Goal: Task Accomplishment & Management: Manage account settings

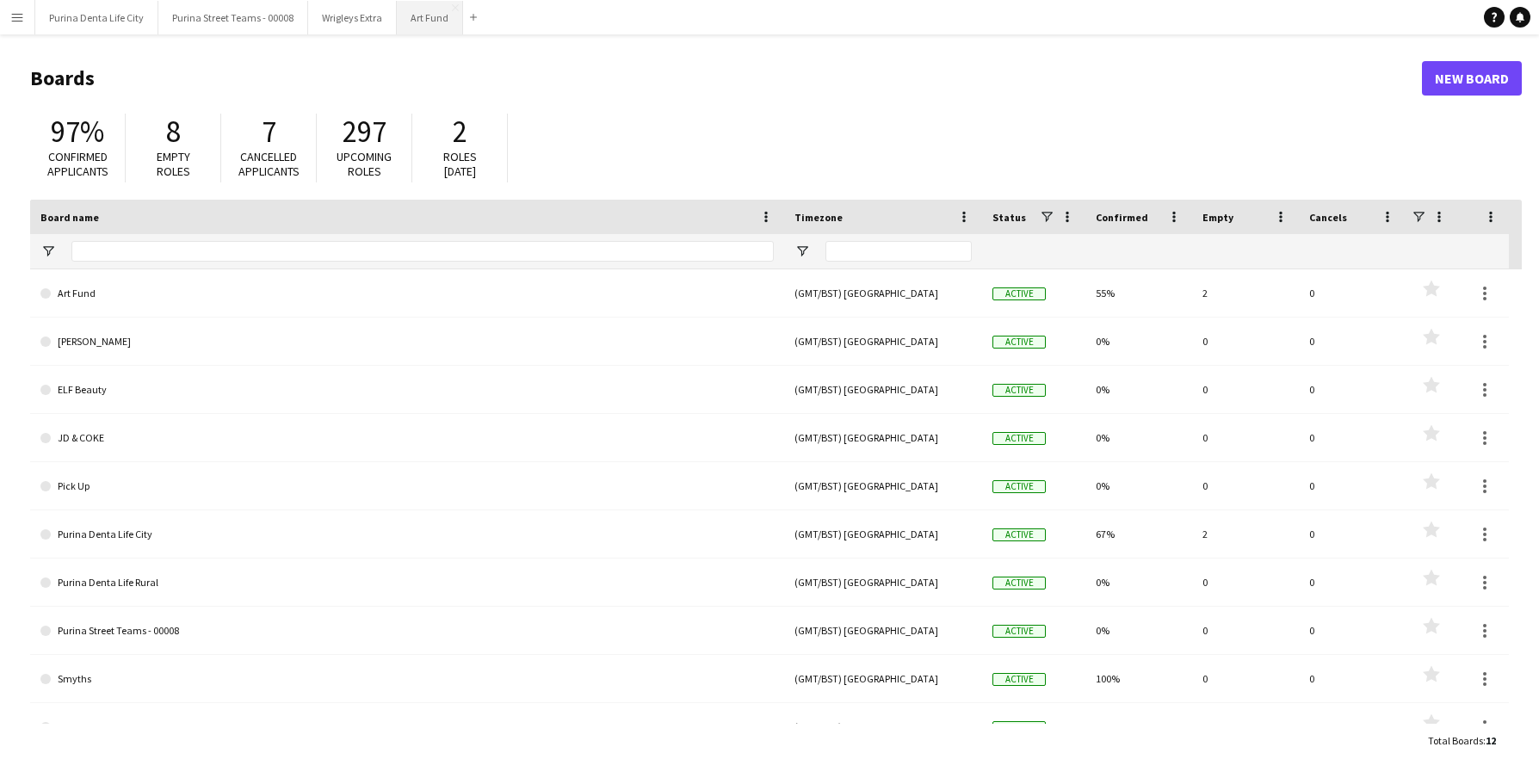
click at [421, 20] on button "Art Fund Close" at bounding box center [429, 17] width 66 height 34
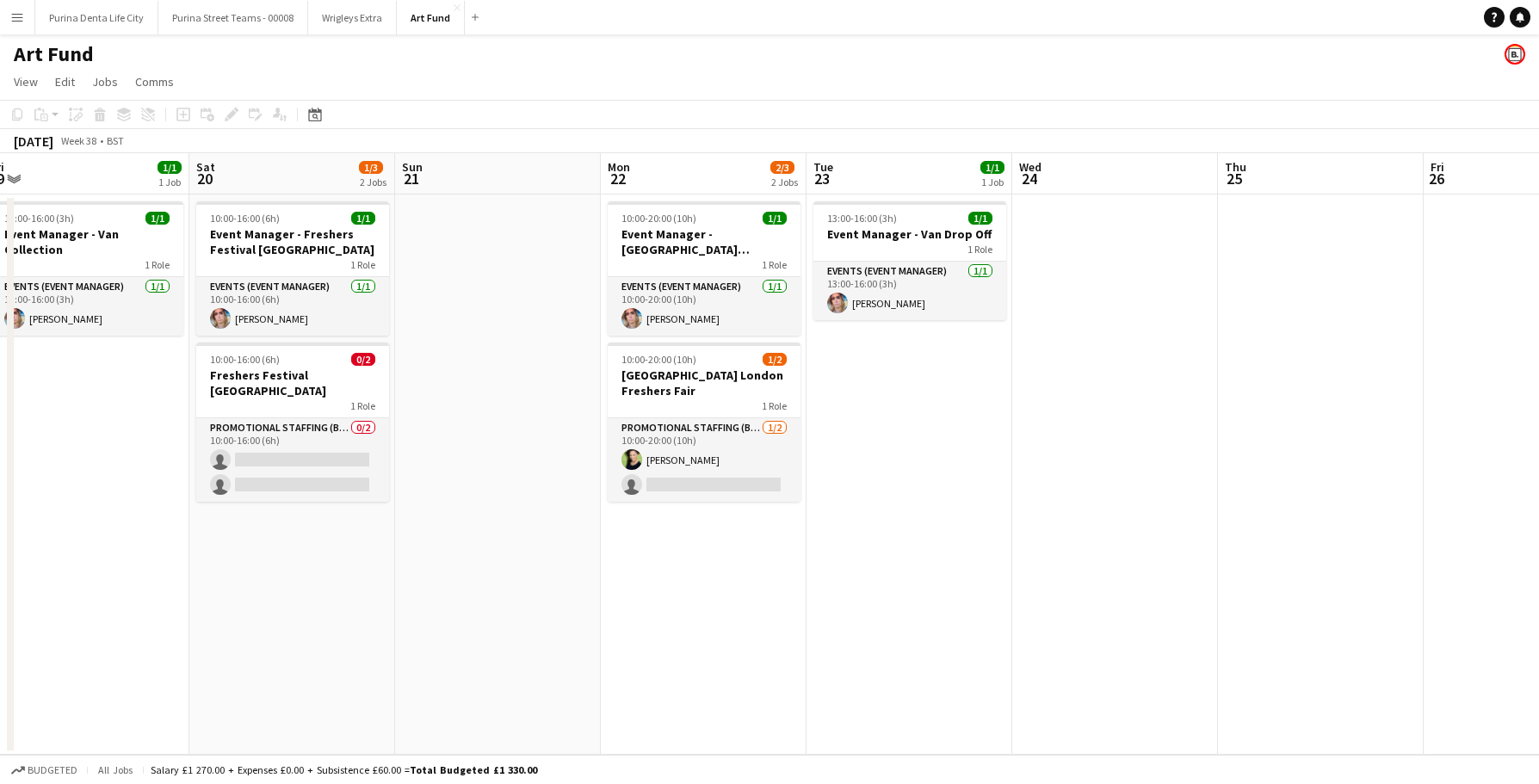
scroll to position [0, 415]
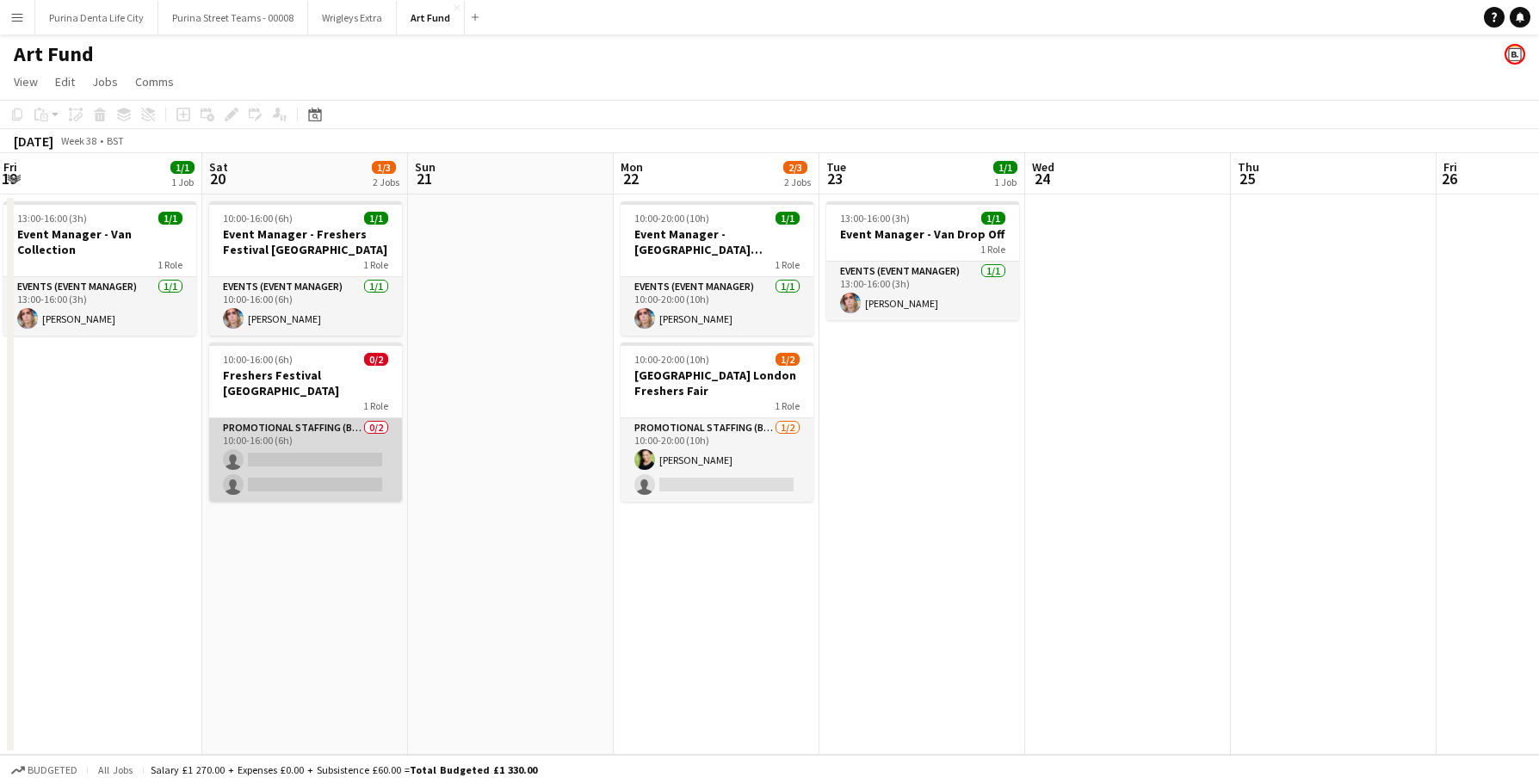
click at [324, 437] on app-card-role "Promotional Staffing (Brand Ambassadors) 0/2 10:00-16:00 (6h) single-neutral-ac…" at bounding box center [305, 459] width 192 height 83
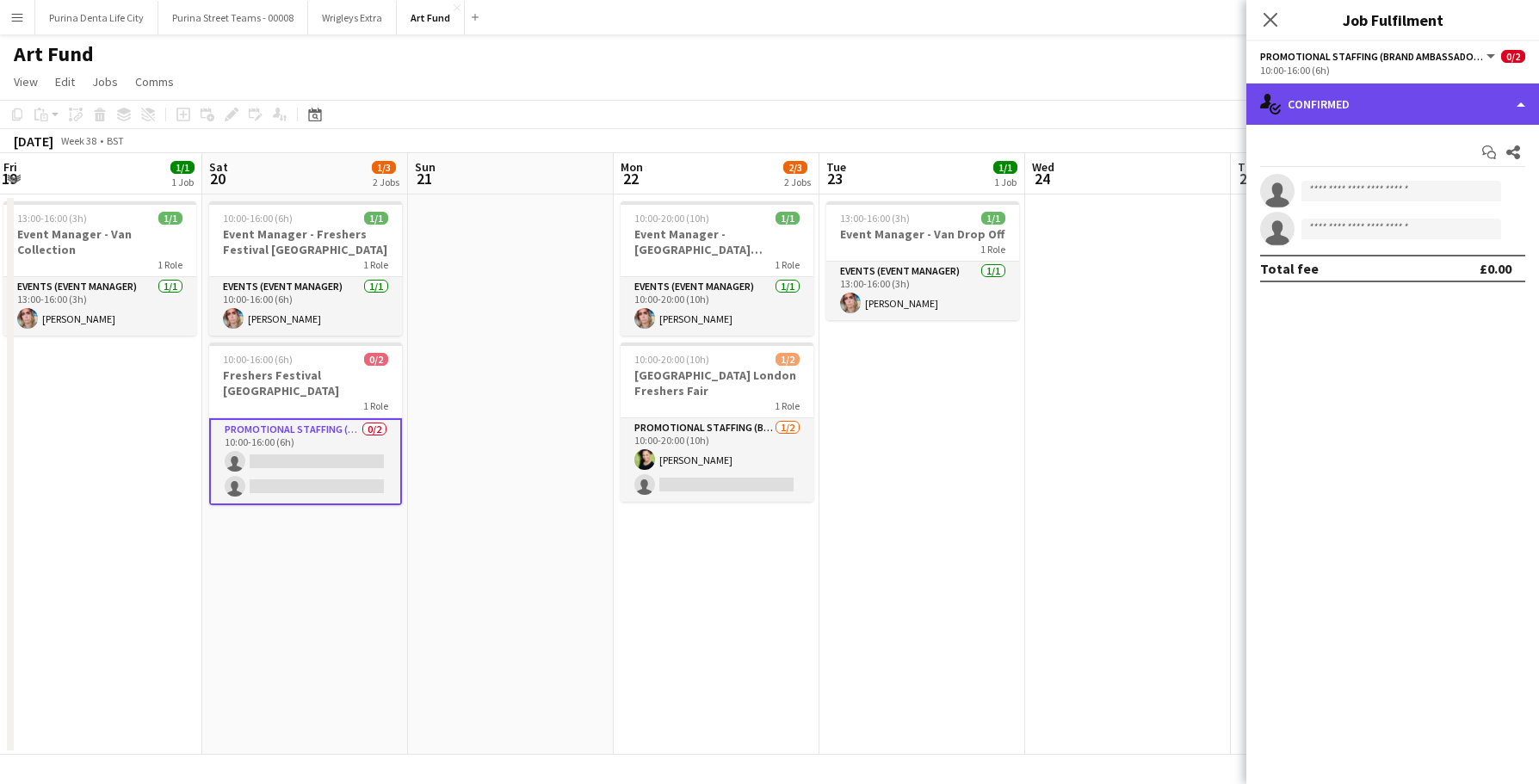
click at [1397, 90] on div "single-neutral-actions-check-2 Confirmed" at bounding box center [1392, 103] width 293 height 41
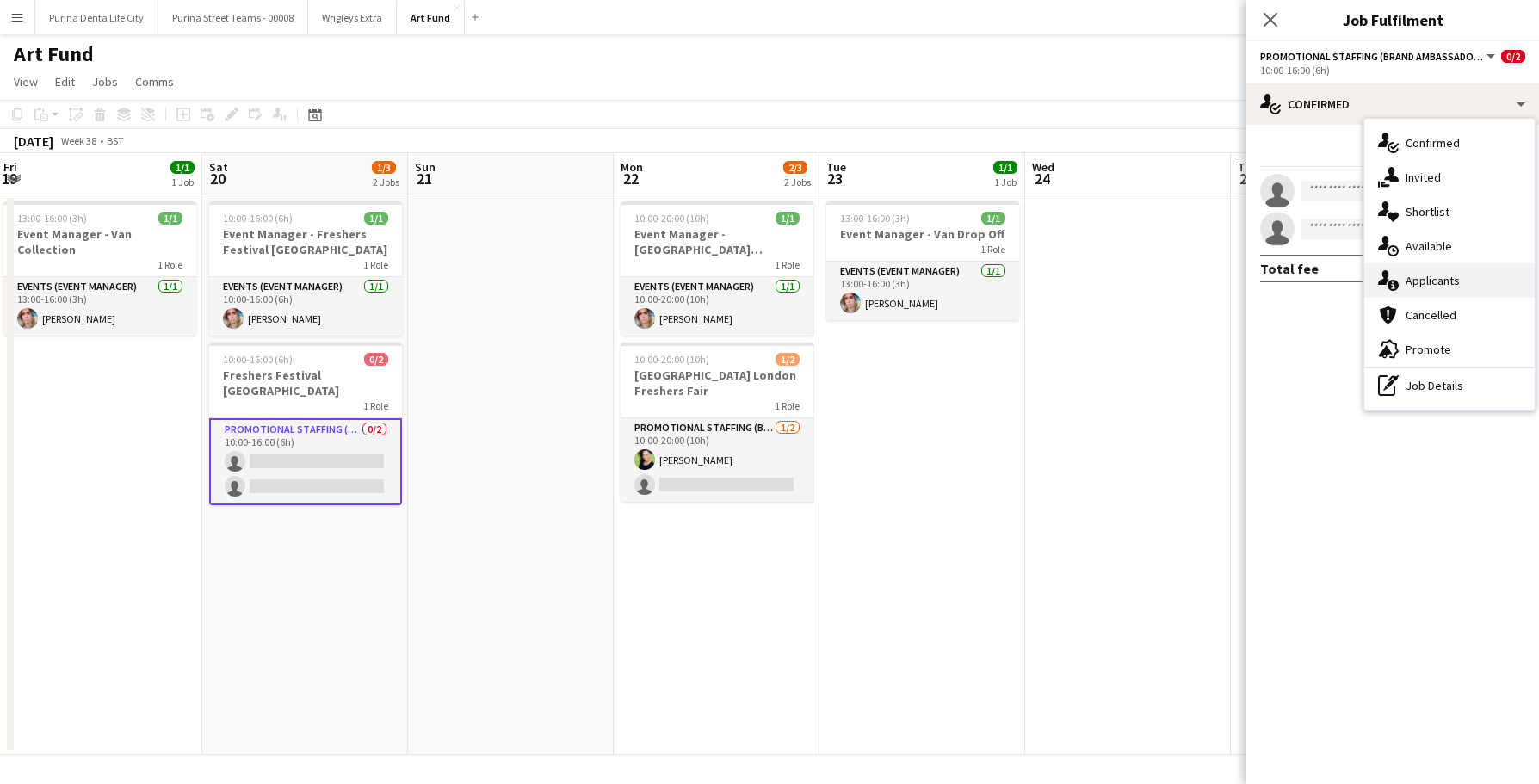
click at [1437, 283] on span "Applicants" at bounding box center [1432, 280] width 55 height 15
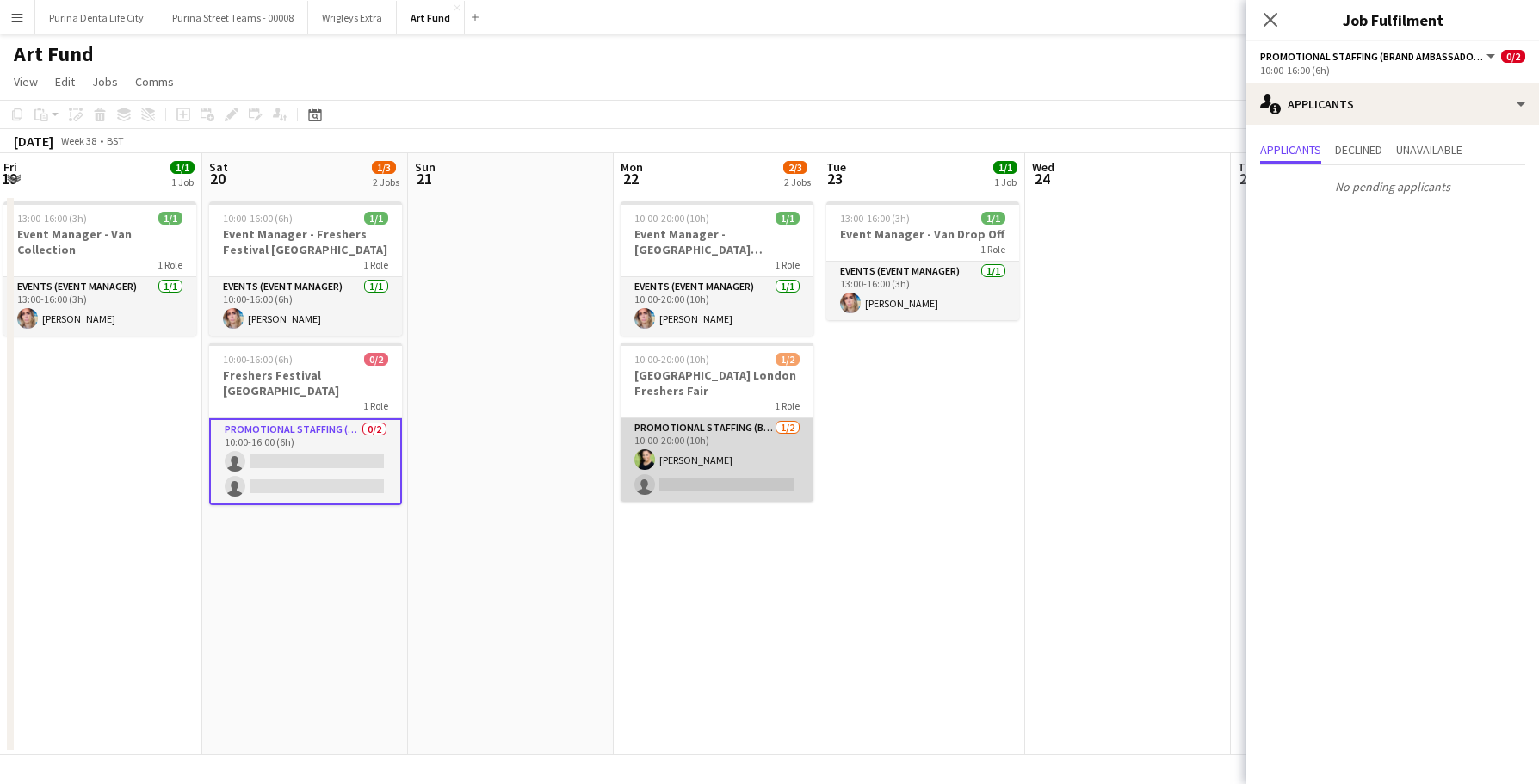
click at [719, 442] on app-card-role "Promotional Staffing (Brand Ambassadors) [DATE] 10:00-20:00 (10h) [PERSON_NAME]…" at bounding box center [716, 459] width 192 height 83
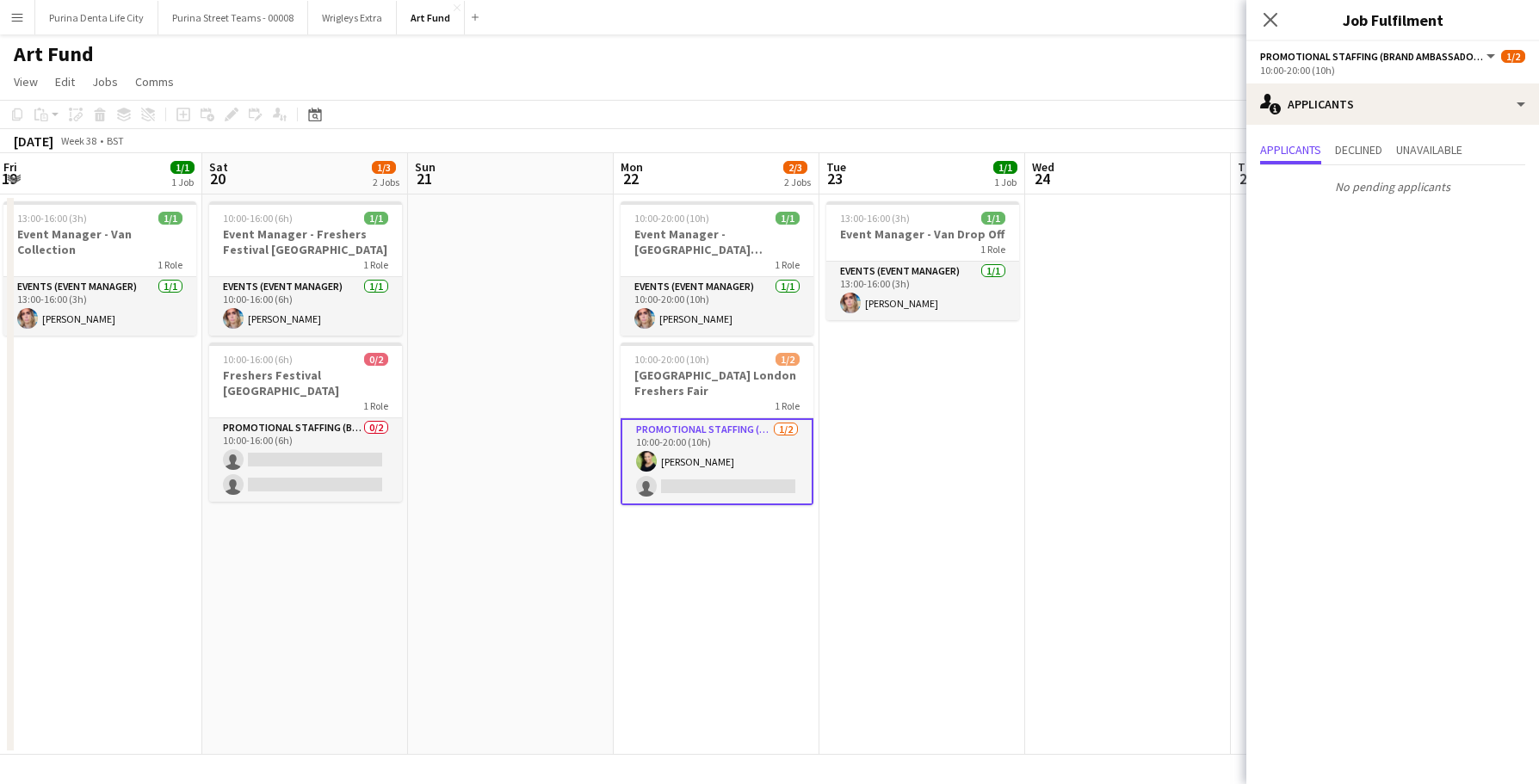
click at [929, 526] on app-date-cell "13:00-16:00 (3h) 1/1 Event Manager - Van Drop Off 1 Role Events (Event Manager)…" at bounding box center [921, 474] width 206 height 560
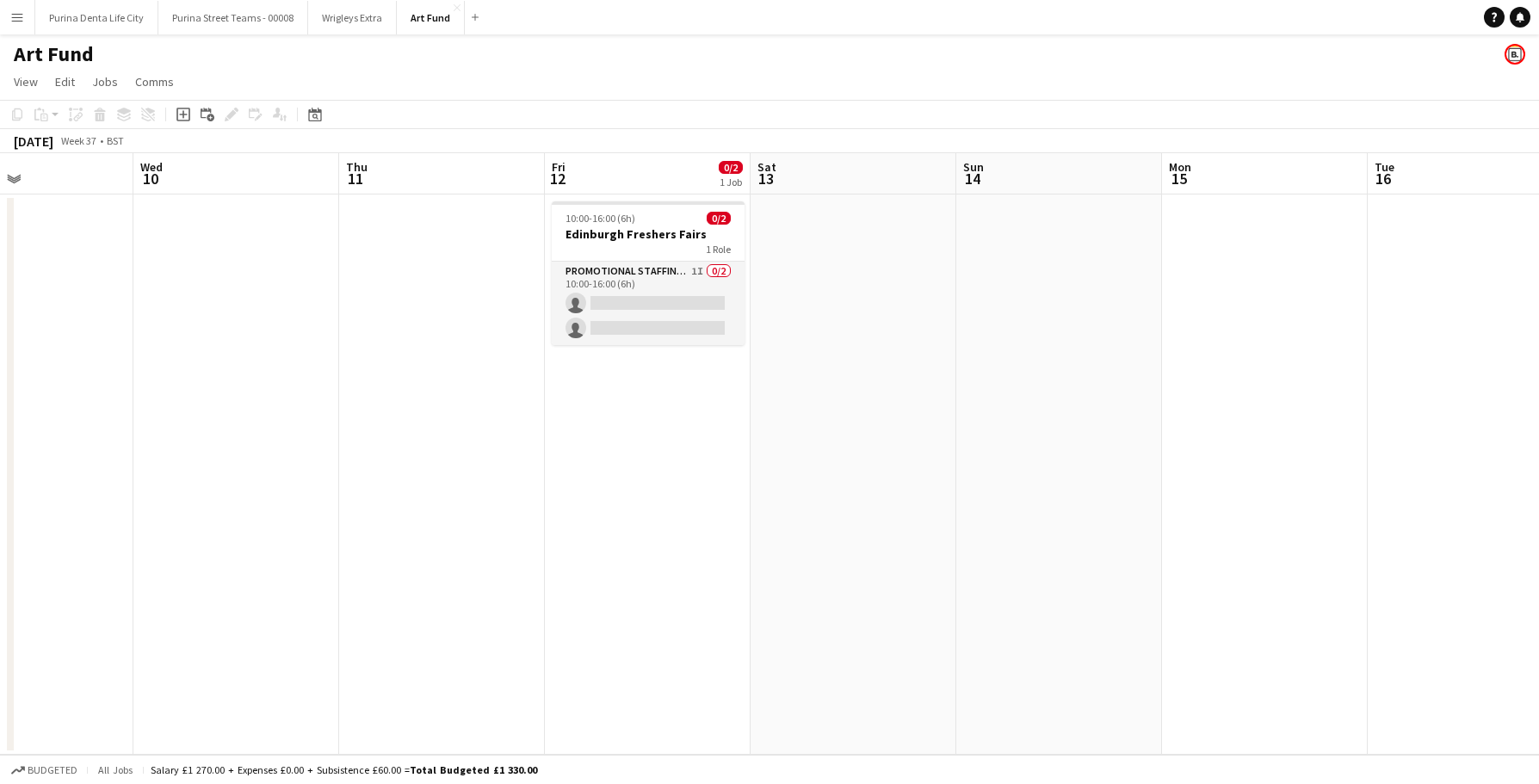
scroll to position [0, 488]
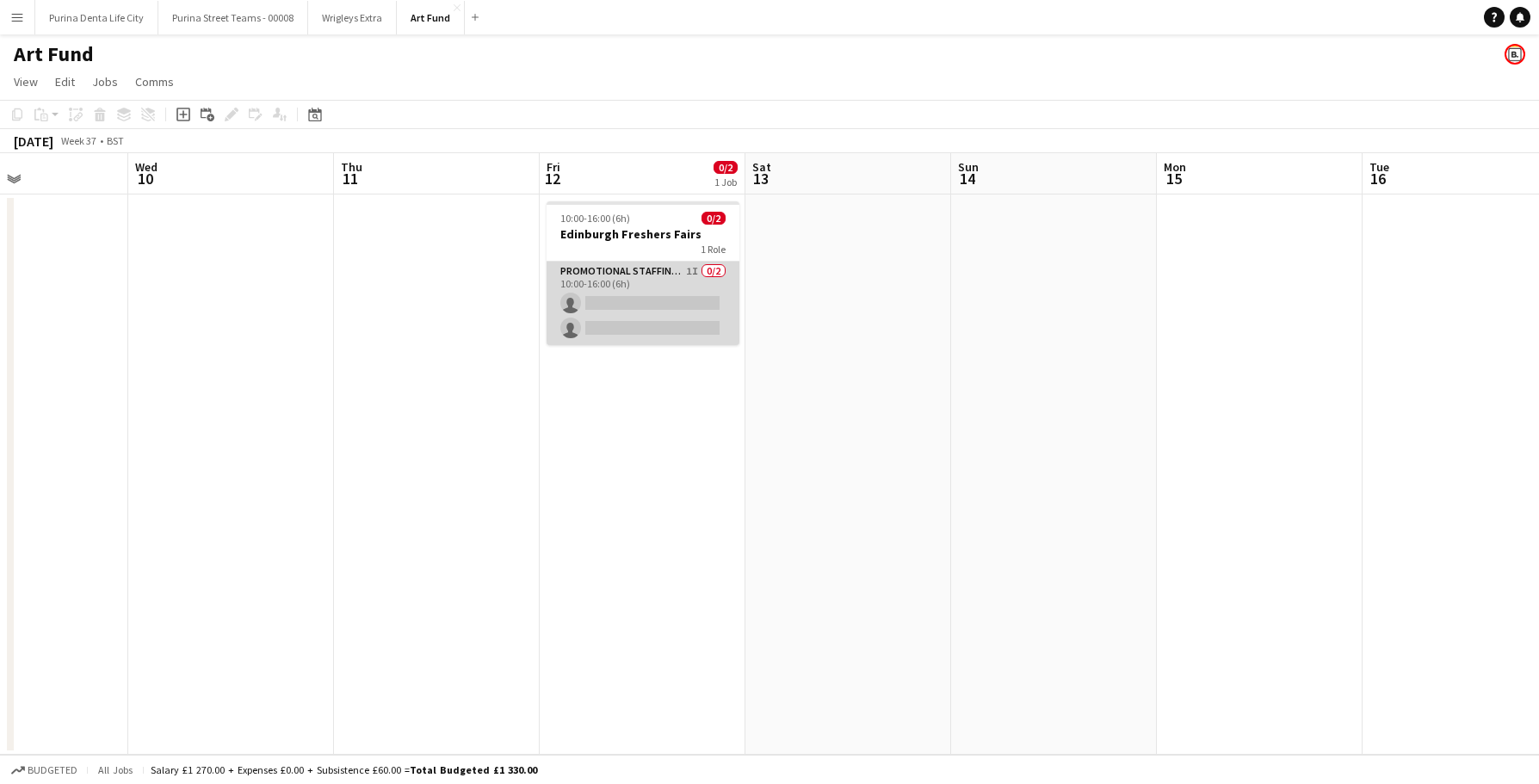
click at [674, 295] on app-card-role "Promotional Staffing (Brand Ambassadors) 1I 0/2 10:00-16:00 (6h) single-neutral…" at bounding box center [643, 302] width 192 height 83
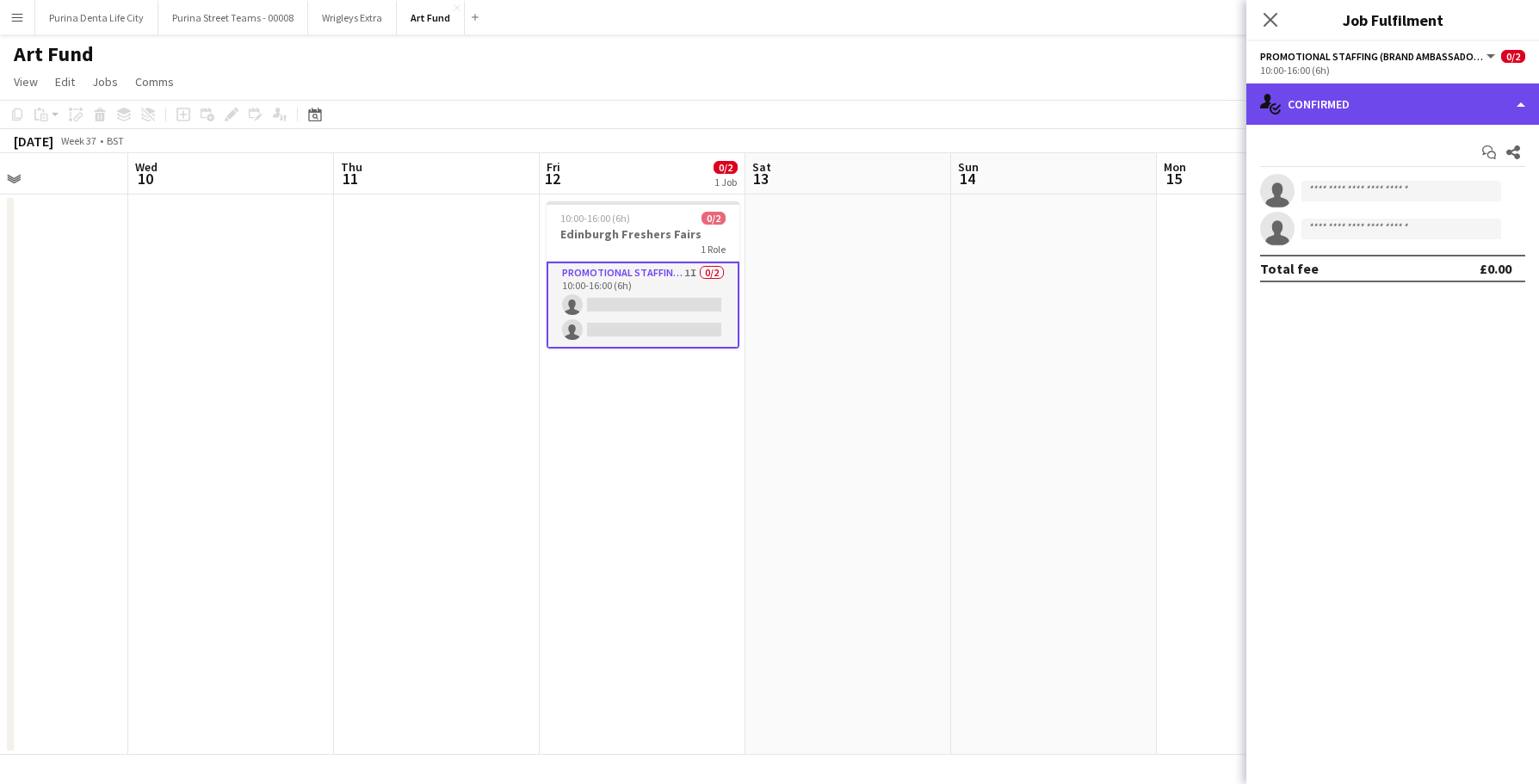
click at [1380, 101] on div "single-neutral-actions-check-2 Confirmed" at bounding box center [1392, 103] width 293 height 41
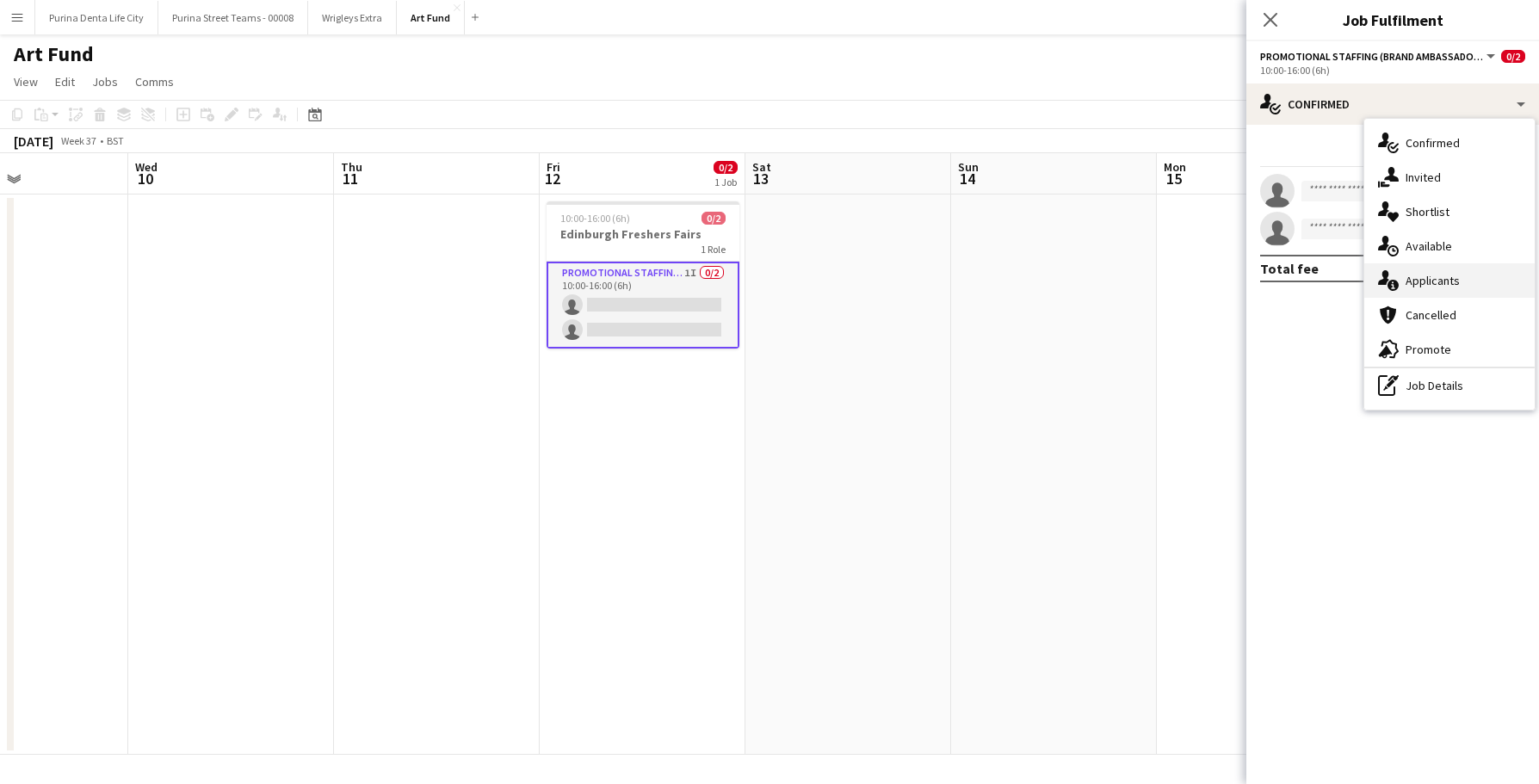
click at [1451, 276] on span "Applicants" at bounding box center [1432, 280] width 55 height 15
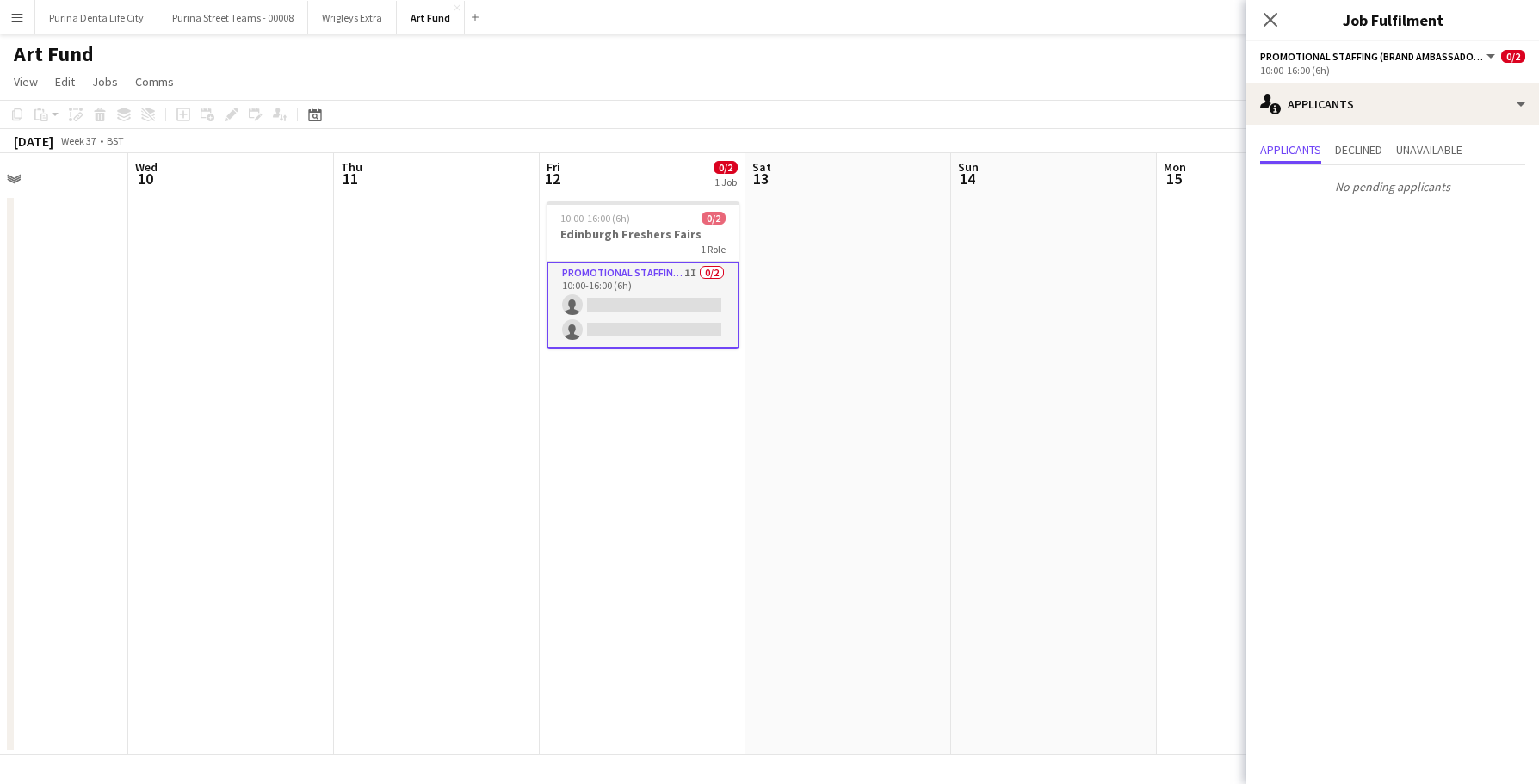
click at [1002, 301] on app-date-cell at bounding box center [1053, 474] width 206 height 560
